Goal: Task Accomplishment & Management: Manage account settings

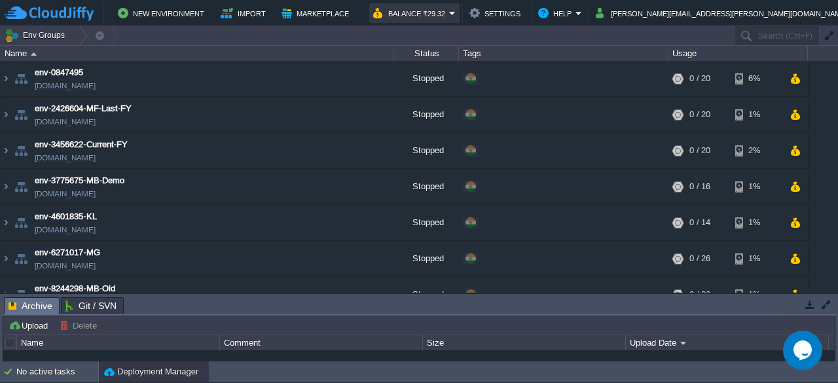
click at [449, 14] on button "Balance ₹29.32" at bounding box center [411, 13] width 76 height 16
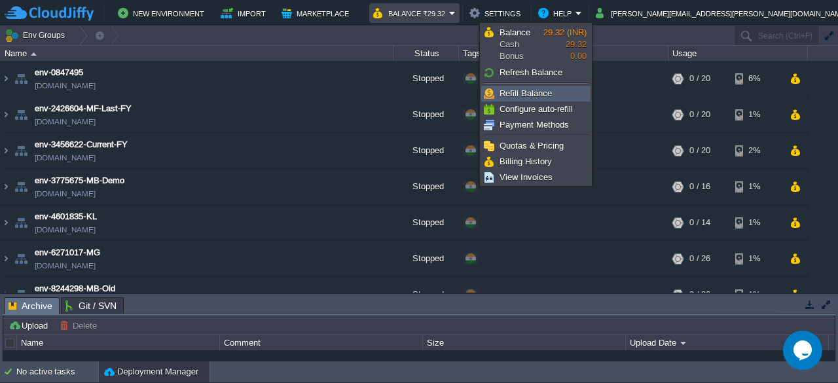
click at [519, 98] on span "Refill Balance" at bounding box center [526, 93] width 52 height 10
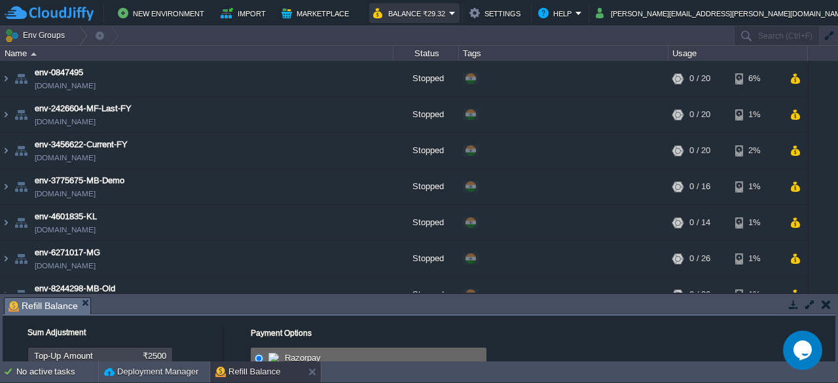
click at [449, 14] on button "Balance ₹29.32" at bounding box center [411, 13] width 76 height 16
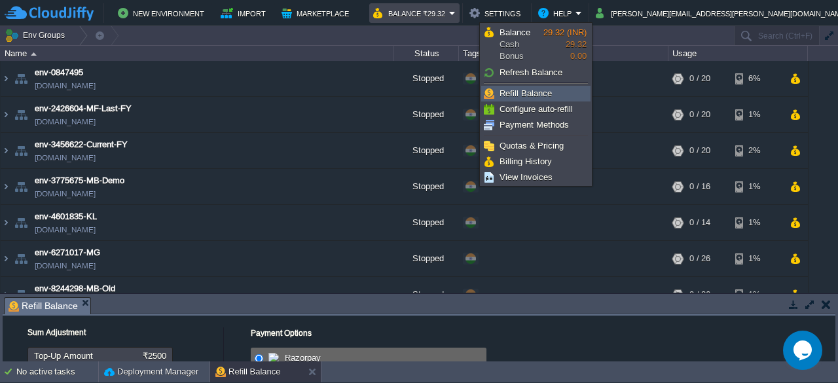
click at [518, 88] on span "Refill Balance" at bounding box center [526, 93] width 52 height 10
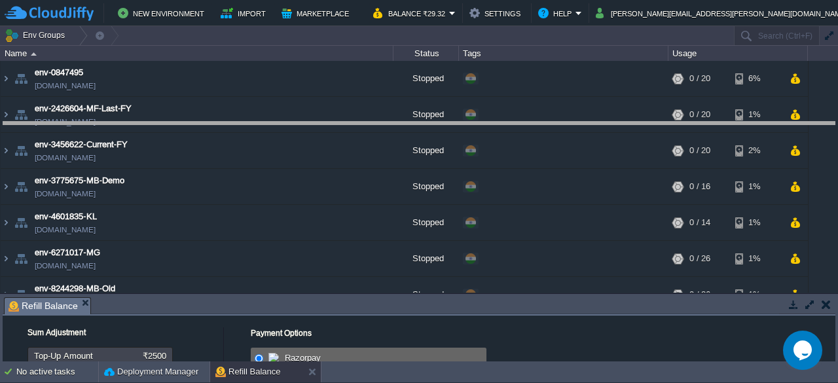
drag, startPoint x: 204, startPoint y: 297, endPoint x: 227, endPoint y: 121, distance: 177.0
click at [227, 121] on body "New Environment Import Marketplace Bonus ₹0.00 Upgrade Account Balance ₹29.32 S…" at bounding box center [419, 191] width 838 height 383
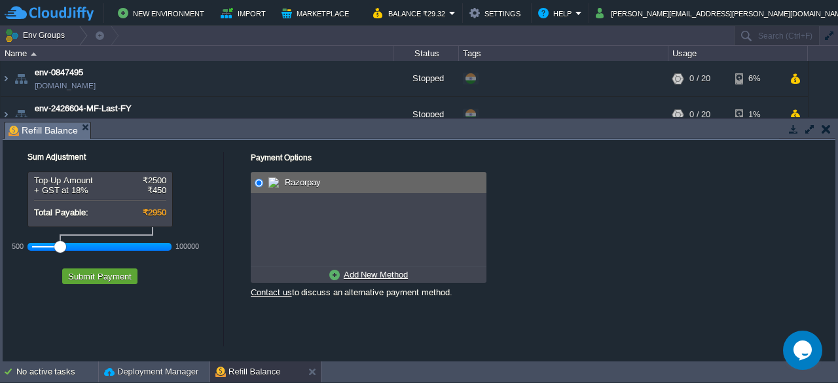
click at [35, 243] on div at bounding box center [100, 247] width 136 height 12
click at [255, 181] on input "radio" at bounding box center [259, 183] width 9 height 9
click at [375, 277] on u "Add New Method" at bounding box center [376, 275] width 64 height 10
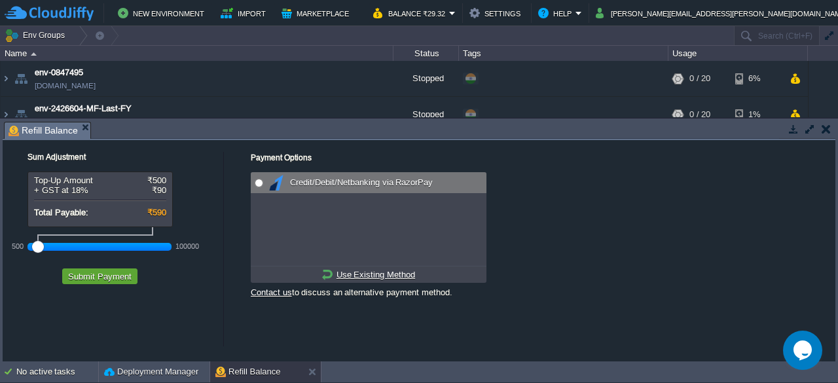
radio input "true"
click at [257, 180] on input "radio" at bounding box center [259, 183] width 9 height 9
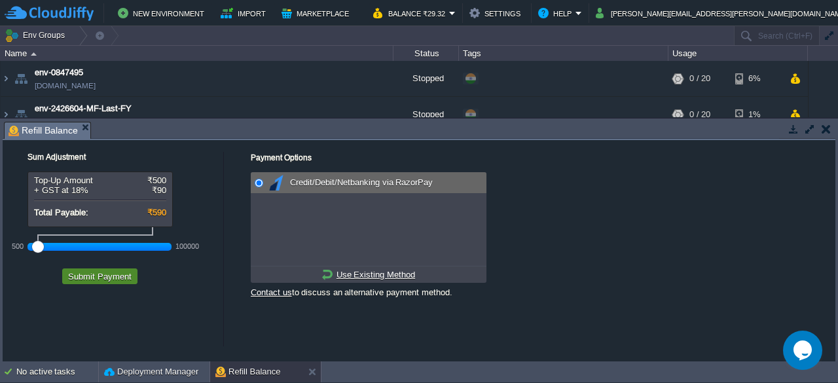
click at [117, 277] on button "Submit Payment" at bounding box center [99, 277] width 71 height 12
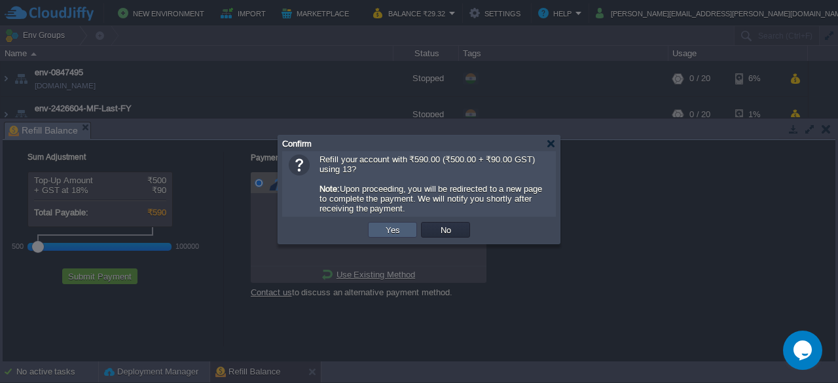
click at [374, 230] on td "Yes" at bounding box center [392, 230] width 49 height 16
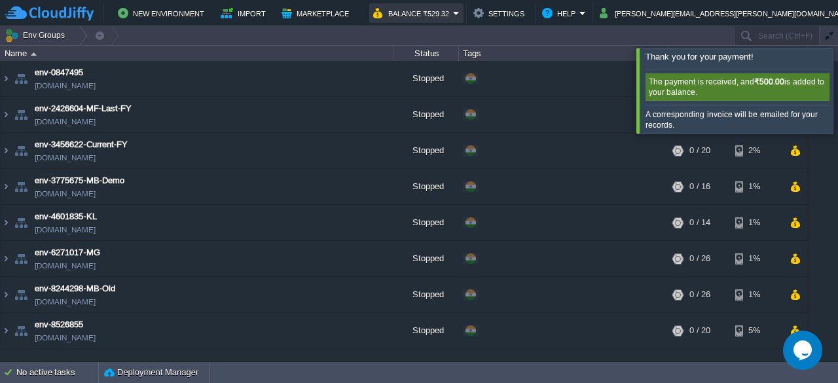
click at [453, 9] on button "Balance ₹529.32" at bounding box center [413, 13] width 80 height 16
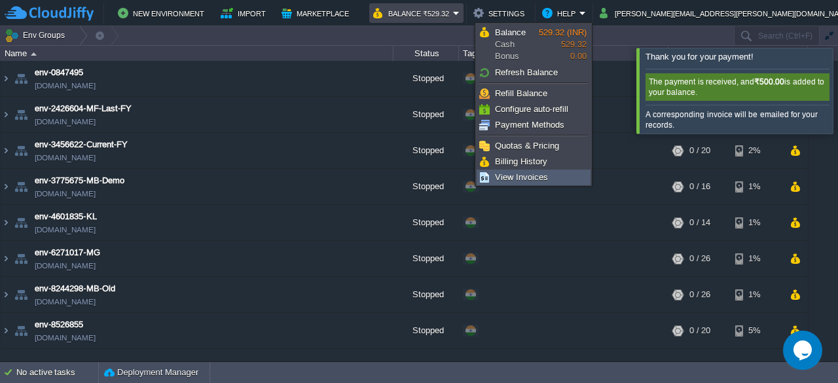
click at [529, 172] on span "View Invoices" at bounding box center [521, 177] width 53 height 10
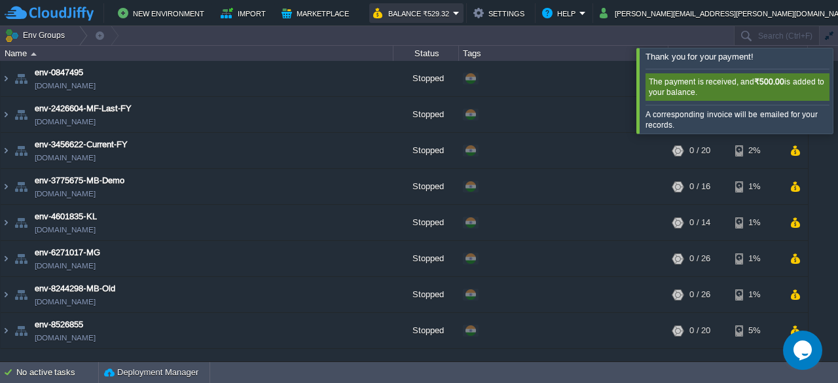
click at [453, 15] on button "Balance ₹529.32" at bounding box center [413, 13] width 80 height 16
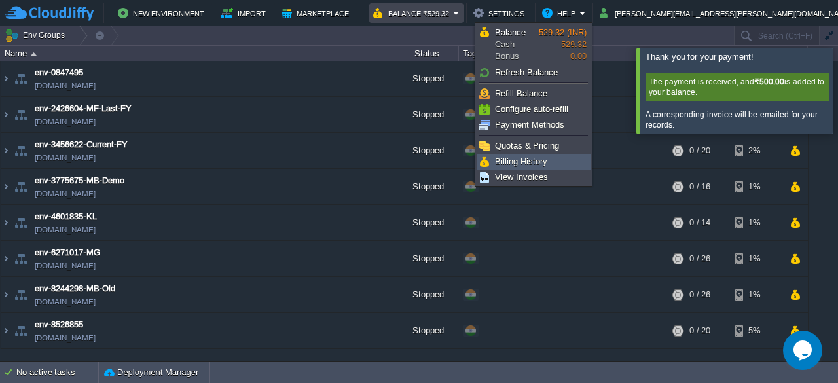
click at [528, 158] on span "Billing History" at bounding box center [521, 162] width 52 height 10
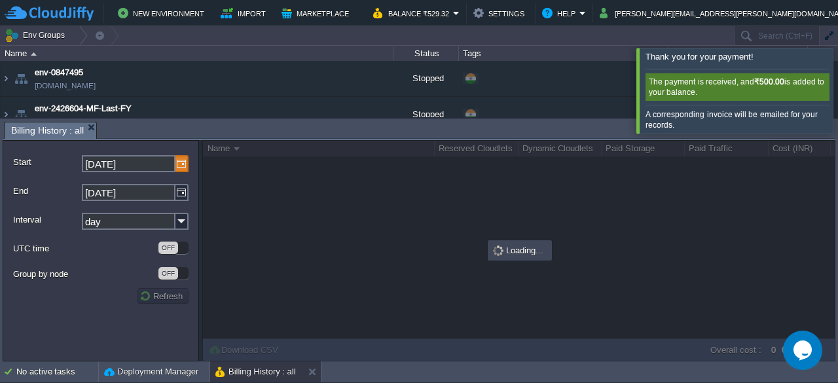
click at [182, 164] on img at bounding box center [182, 163] width 13 height 17
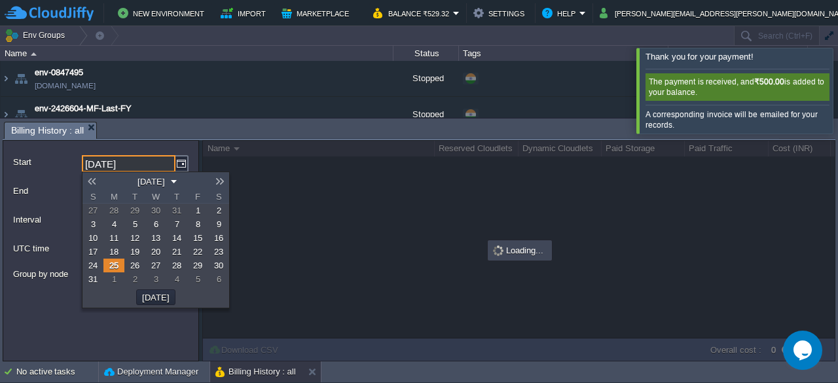
click at [96, 180] on link at bounding box center [92, 181] width 18 height 10
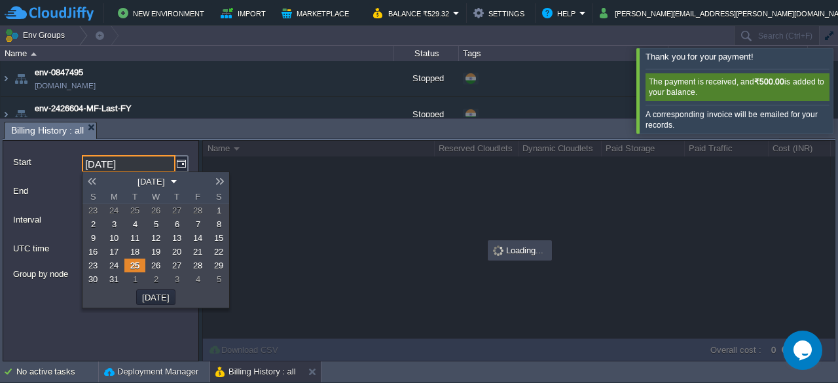
click at [96, 180] on link at bounding box center [92, 181] width 18 height 10
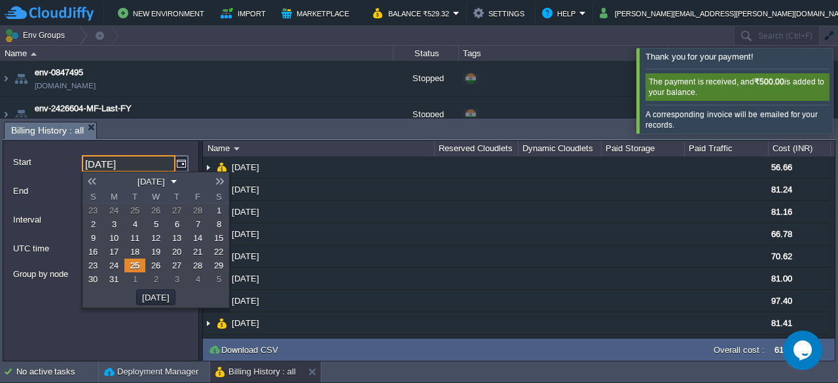
click at [178, 181] on em "[DATE]" at bounding box center [156, 182] width 44 height 12
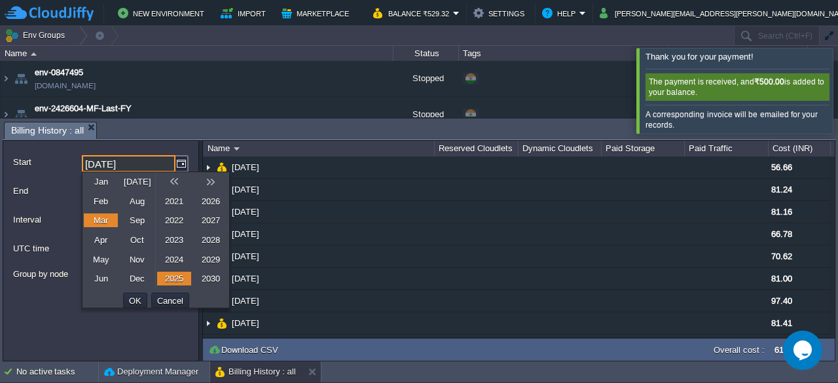
click at [107, 239] on link "Apr" at bounding box center [101, 240] width 34 height 14
click at [145, 299] on button "OK" at bounding box center [135, 301] width 20 height 12
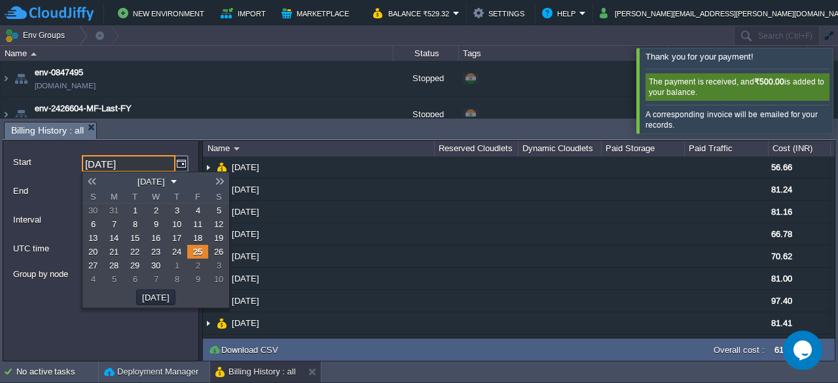
click at [138, 212] on link "1" at bounding box center [134, 211] width 21 height 14
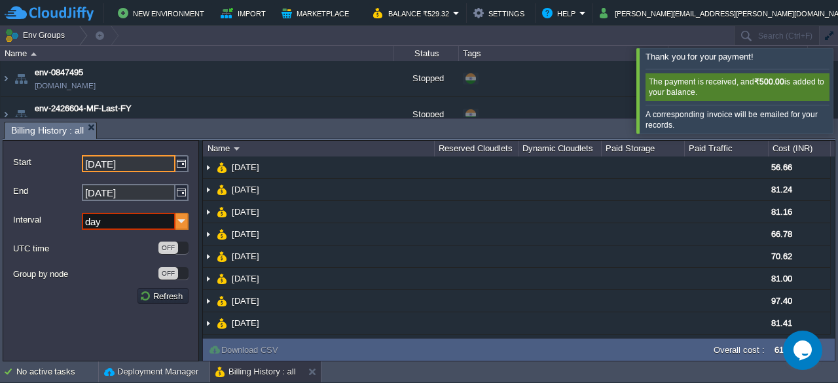
click at [182, 222] on img at bounding box center [182, 221] width 13 height 17
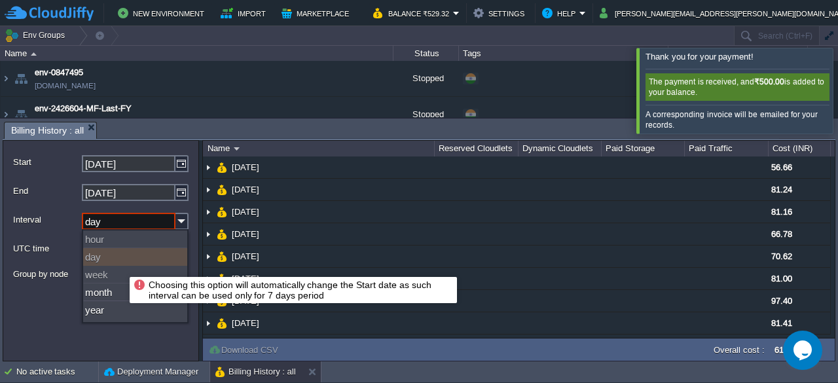
click at [111, 263] on div "day" at bounding box center [135, 257] width 104 height 18
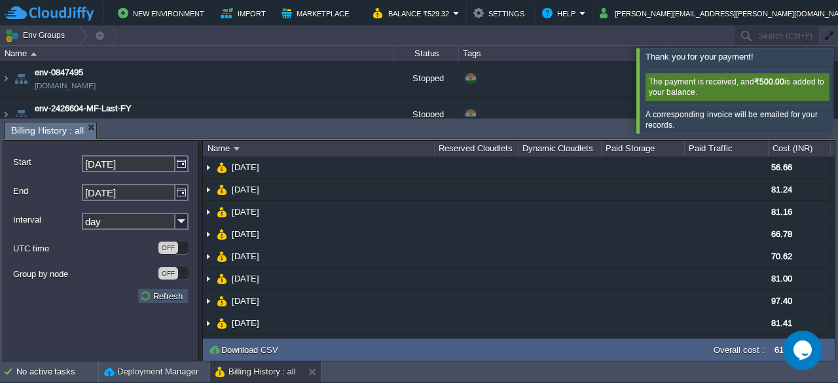
click at [168, 295] on button "Refresh" at bounding box center [163, 296] width 47 height 12
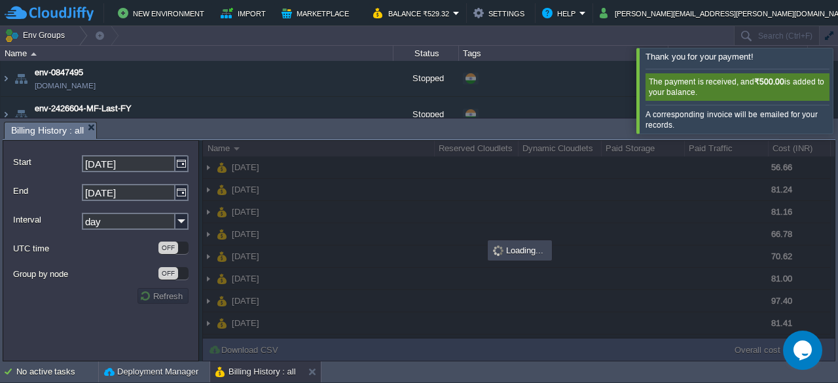
click at [109, 163] on input "[DATE]" at bounding box center [129, 163] width 94 height 17
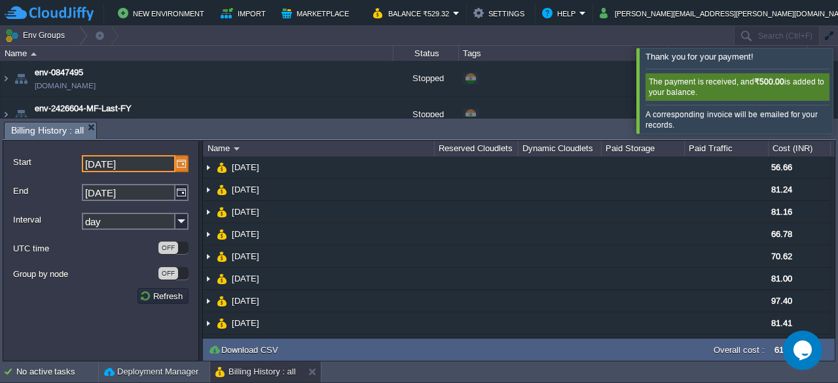
click at [178, 161] on img at bounding box center [182, 163] width 13 height 17
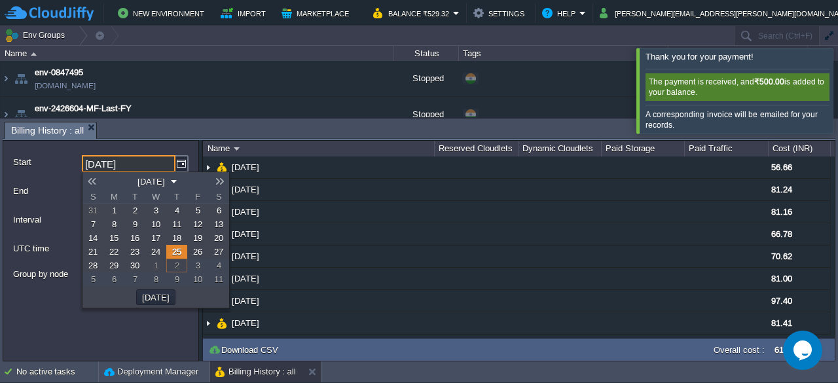
click at [96, 181] on link at bounding box center [92, 181] width 18 height 10
click at [96, 182] on link at bounding box center [92, 181] width 18 height 10
click at [96, 183] on link at bounding box center [92, 181] width 18 height 10
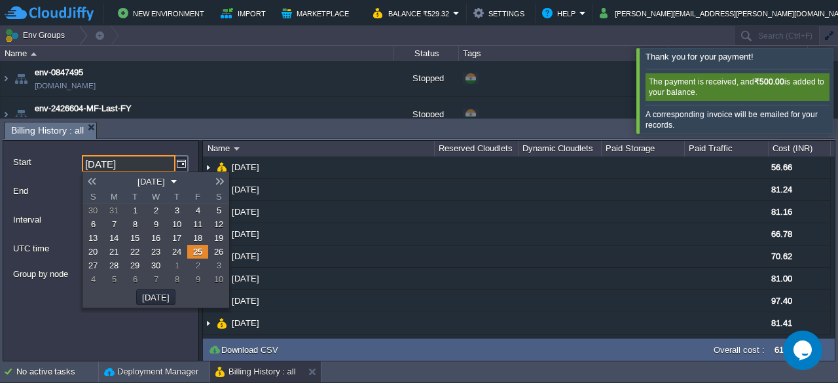
click at [135, 210] on span "1" at bounding box center [135, 211] width 5 height 10
type input "[DATE]"
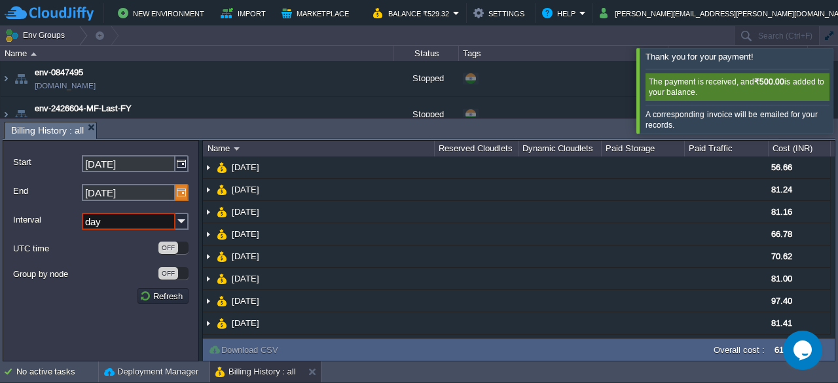
click at [182, 193] on img at bounding box center [182, 192] width 13 height 17
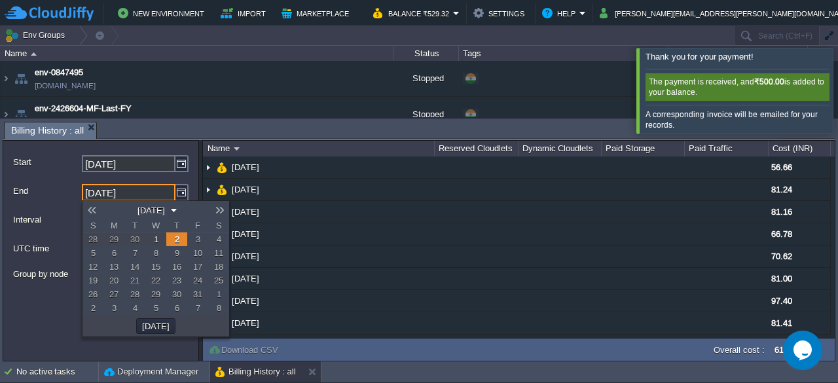
click at [176, 238] on span "2" at bounding box center [177, 240] width 5 height 10
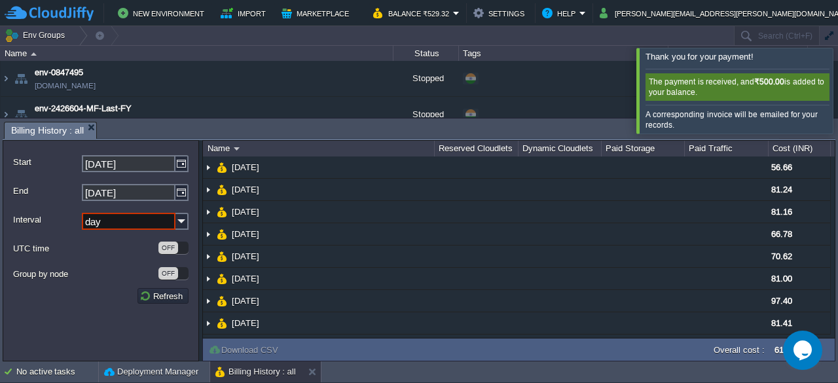
click at [140, 221] on input "day" at bounding box center [129, 221] width 94 height 17
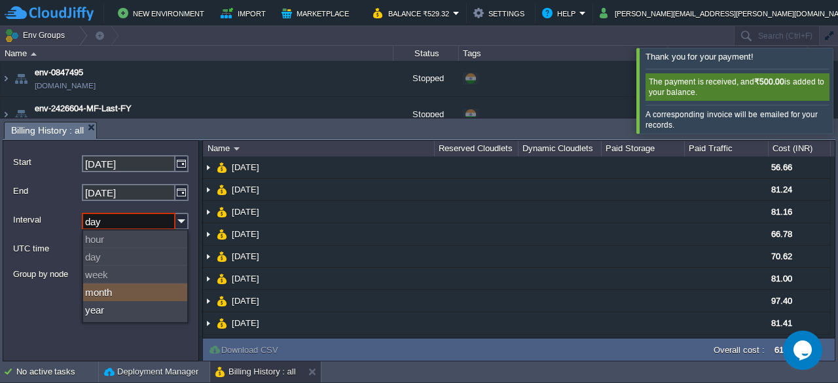
click at [109, 295] on div "month" at bounding box center [135, 293] width 104 height 18
type input "month"
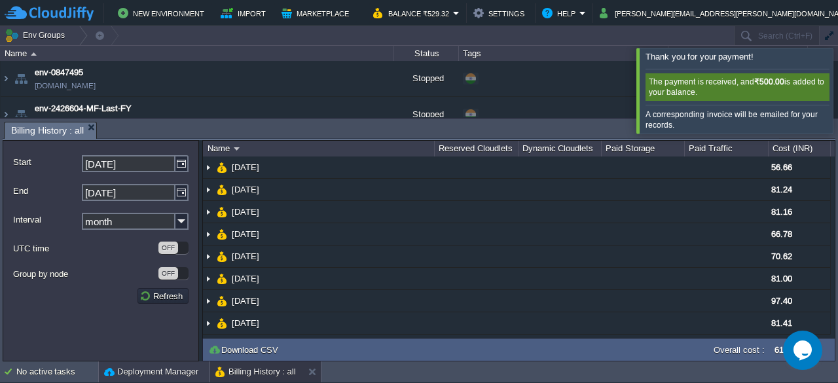
click at [177, 374] on button "Deployment Manager" at bounding box center [151, 372] width 94 height 13
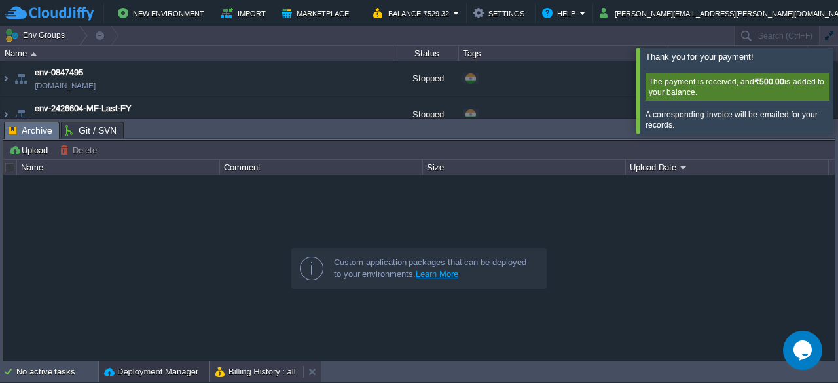
click at [245, 371] on button "Billing History : all" at bounding box center [256, 372] width 81 height 13
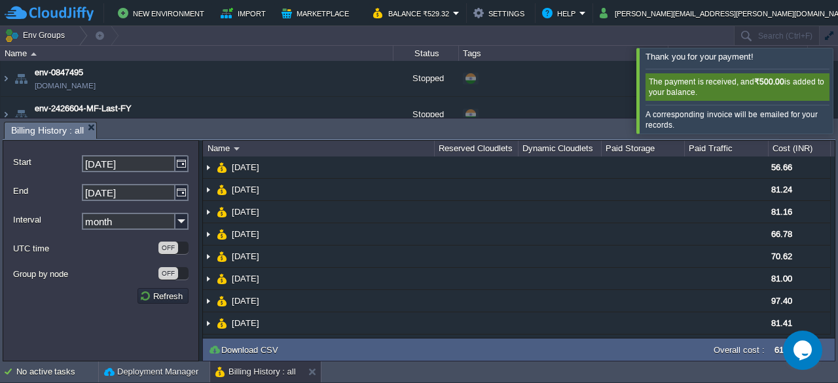
click at [838, 91] on div at bounding box center [854, 90] width 0 height 85
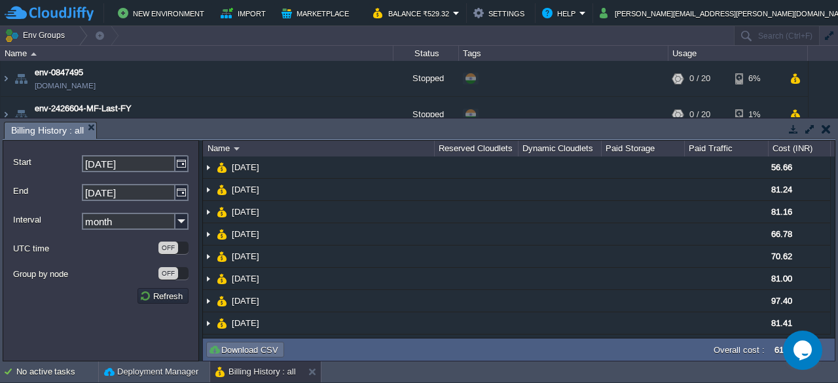
click at [240, 350] on button "Download CSV" at bounding box center [245, 350] width 74 height 12
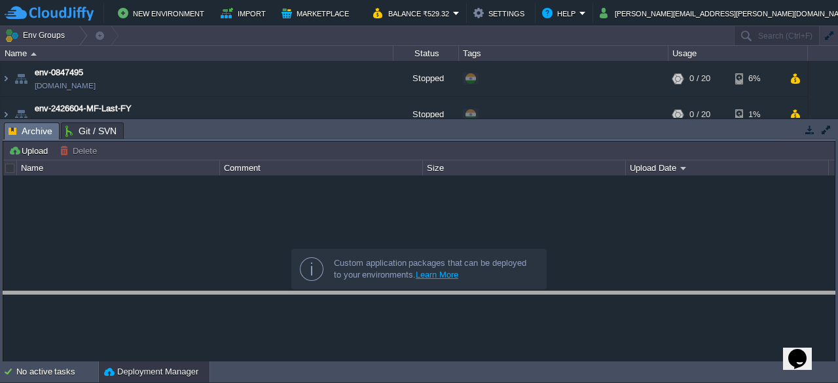
drag, startPoint x: 185, startPoint y: 124, endPoint x: 181, endPoint y: 293, distance: 169.1
click at [181, 293] on body "New Environment Import Marketplace Bonus ₹0.00 Upgrade Account Balance ₹529.32 …" at bounding box center [419, 191] width 838 height 383
